Goal: Information Seeking & Learning: Learn about a topic

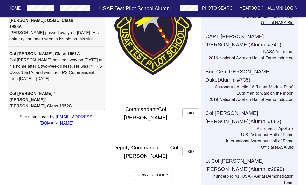
scroll to position [500, 0]
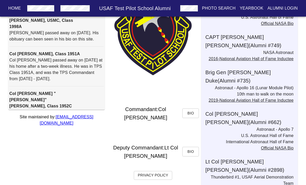
click at [257, 174] on p "Thunderbird #1, USAF Aerial Demonstration Team" at bounding box center [247, 180] width 92 height 12
click at [277, 157] on h6 "Lt Col [PERSON_NAME] (Alumni # 2898 )" at bounding box center [251, 165] width 92 height 17
click at [278, 157] on h6 "Lt Col [PERSON_NAME] (Alumni # 2898 )" at bounding box center [251, 165] width 92 height 17
click at [265, 174] on p "Thunderbird #1, USAF Aerial Demonstration Team" at bounding box center [247, 180] width 92 height 12
click at [264, 157] on h6 "Lt Col [PERSON_NAME] (Alumni # 2898 )" at bounding box center [251, 165] width 92 height 17
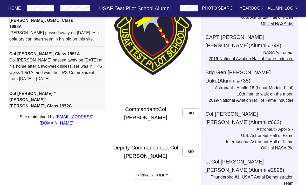
click at [255, 174] on p "Thunderbird #1, USAF Aerial Demonstration Team" at bounding box center [247, 180] width 92 height 12
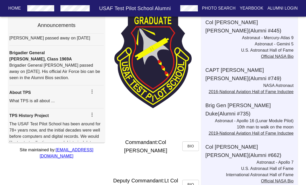
scroll to position [0, 0]
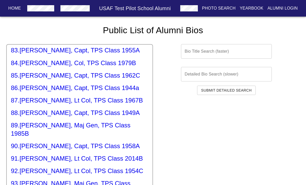
scroll to position [1140, 0]
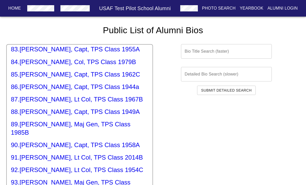
click at [32, 153] on h5 "91 . [PERSON_NAME], Lt Col, TPS Class 2014B" at bounding box center [79, 157] width 137 height 8
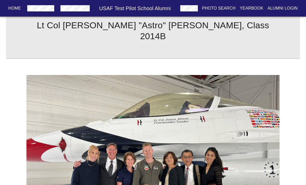
scroll to position [91, 0]
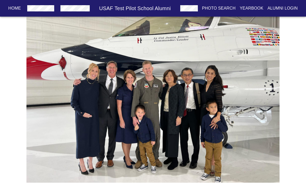
click at [38, 5] on button "button" at bounding box center [40, 8] width 31 height 9
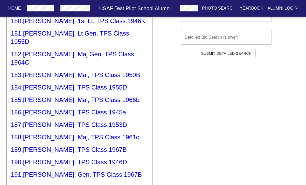
scroll to position [2431, 0]
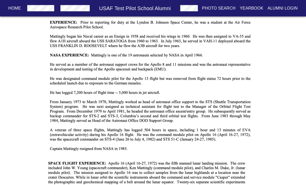
scroll to position [980, 0]
click at [54, 4] on button "button" at bounding box center [40, 8] width 31 height 9
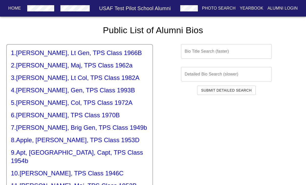
click at [110, 10] on h6 "USAF Test Pilot School Alumni" at bounding box center [135, 8] width 86 height 8
click at [120, 13] on div "Home USAF Test Pilot School Alumni Photo Search Yearbook Alumni Login" at bounding box center [153, 8] width 306 height 17
click at [37, 69] on h5 "2 . [PERSON_NAME], Maj, TPS Class 1962a" at bounding box center [79, 65] width 137 height 8
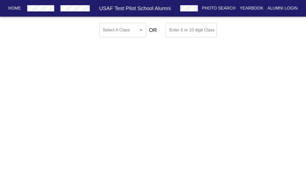
click at [108, 30] on body "Home USAF Test Pilot School Alumni Photo Search Yearbook Alumni Login Select A …" at bounding box center [153, 30] width 306 height 19
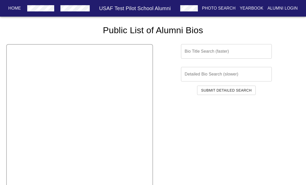
scroll to position [53, 0]
